Goal: Task Accomplishment & Management: Use online tool/utility

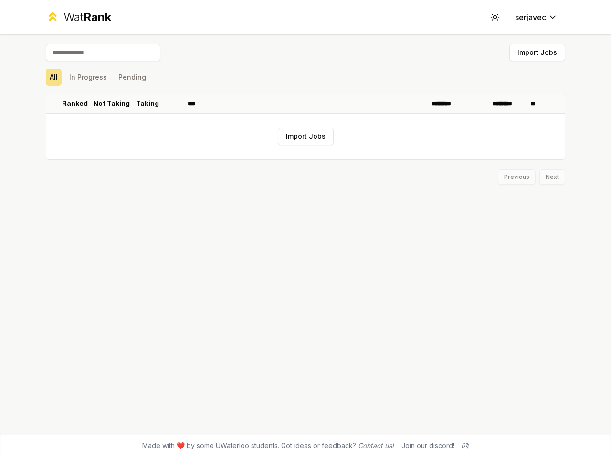
click at [495, 17] on icon at bounding box center [494, 16] width 9 height 9
click at [537, 53] on button "Import Jobs" at bounding box center [538, 52] width 56 height 17
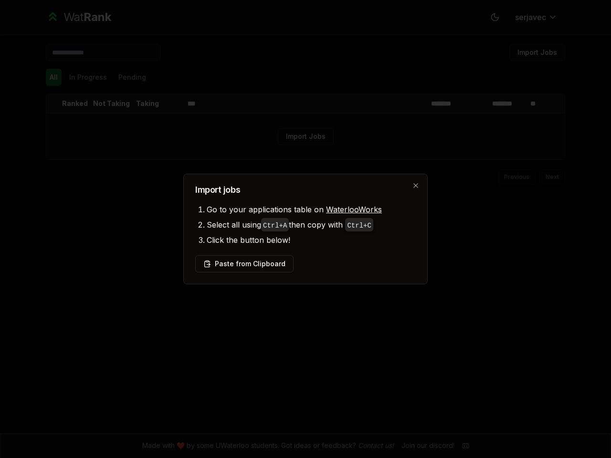
click at [132, 77] on div at bounding box center [305, 229] width 611 height 458
click at [54, 104] on div at bounding box center [305, 229] width 611 height 458
click at [75, 104] on div at bounding box center [305, 229] width 611 height 458
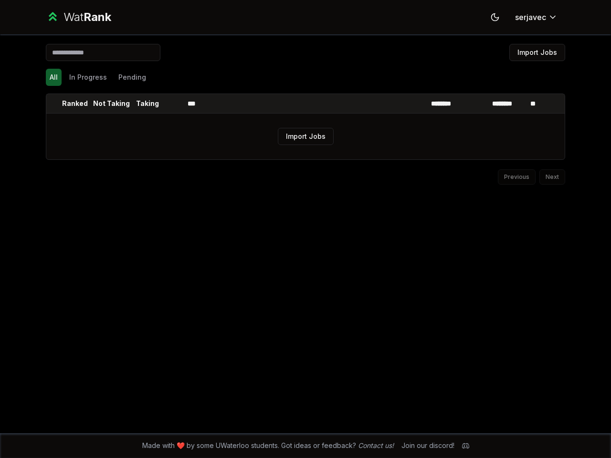
click at [111, 104] on p "Not Taking" at bounding box center [111, 104] width 37 height 10
click at [148, 104] on p "Taking" at bounding box center [147, 104] width 23 height 10
click at [172, 104] on th at bounding box center [172, 103] width 23 height 19
